Goal: Check status: Check status

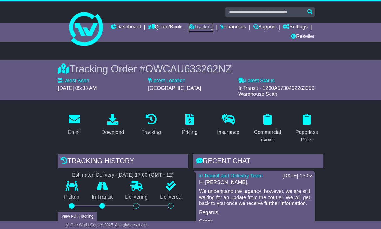
click at [213, 25] on link "Tracking" at bounding box center [201, 28] width 25 height 10
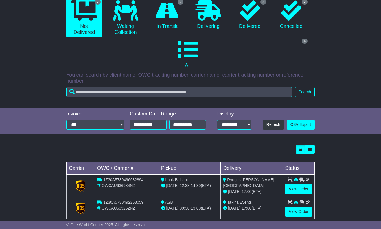
scroll to position [80, 0]
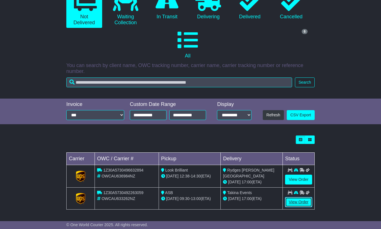
click at [301, 202] on link "View Order" at bounding box center [298, 203] width 27 height 10
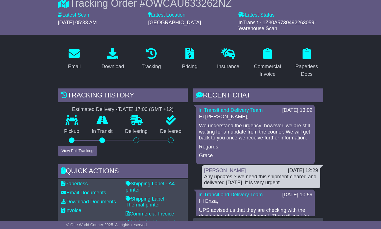
scroll to position [85, 0]
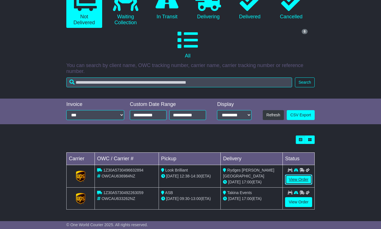
click at [302, 177] on link "View Order" at bounding box center [298, 180] width 27 height 10
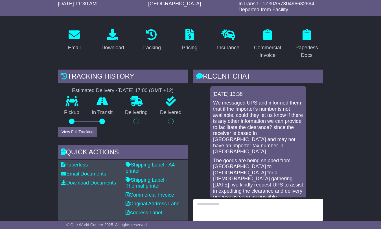
click at [208, 212] on textarea at bounding box center [258, 211] width 130 height 24
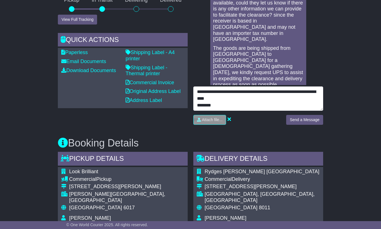
scroll to position [198, 0]
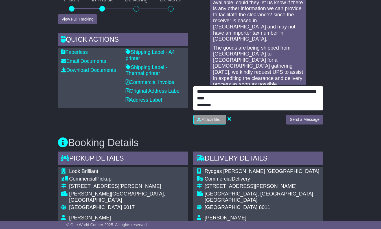
type textarea "**********"
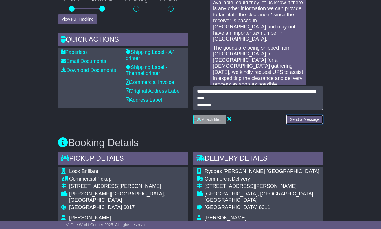
click at [299, 122] on button "Send a Message" at bounding box center [304, 120] width 37 height 10
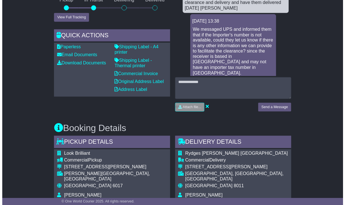
scroll to position [210, 0]
